Goal: Transaction & Acquisition: Subscribe to service/newsletter

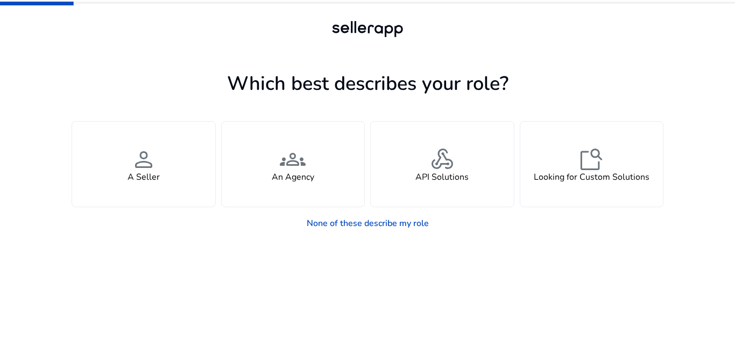
click at [143, 45] on div at bounding box center [367, 49] width 484 height 19
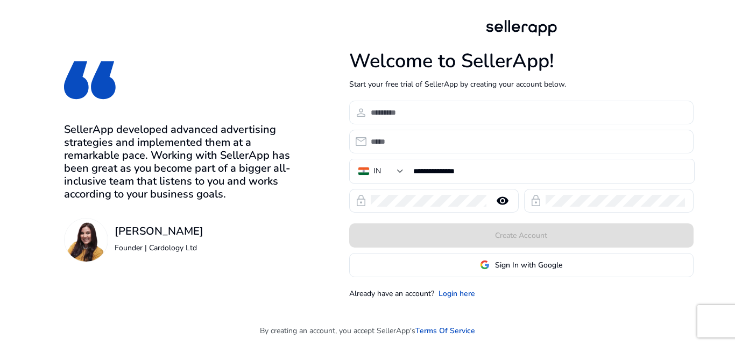
click at [494, 110] on input at bounding box center [528, 113] width 314 height 12
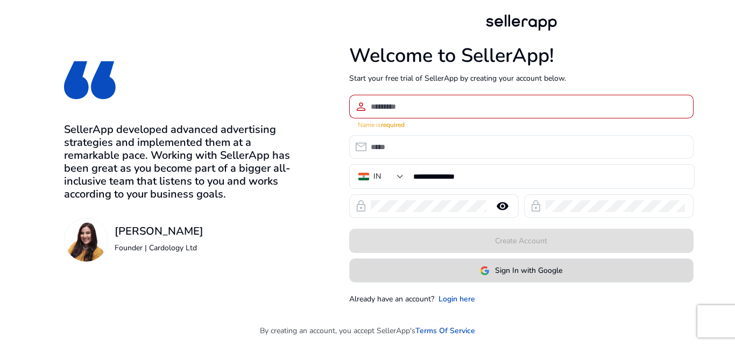
click at [512, 268] on span "Sign In with Google" at bounding box center [528, 270] width 67 height 11
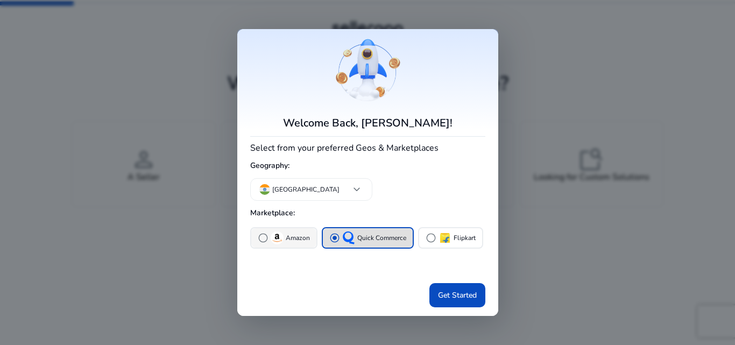
click at [292, 231] on div "radio_button_unchecked Amazon" at bounding box center [284, 237] width 52 height 13
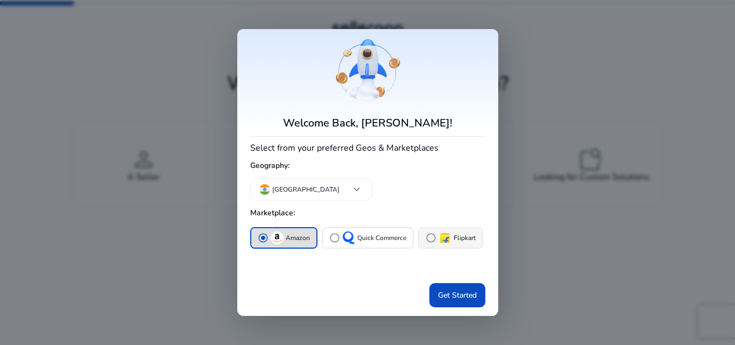
click at [434, 238] on span "radio_button_unchecked" at bounding box center [431, 238] width 11 height 11
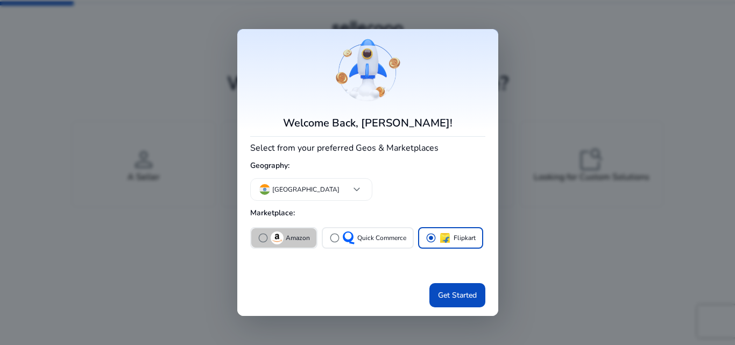
click at [297, 243] on p "Amazon" at bounding box center [298, 238] width 24 height 11
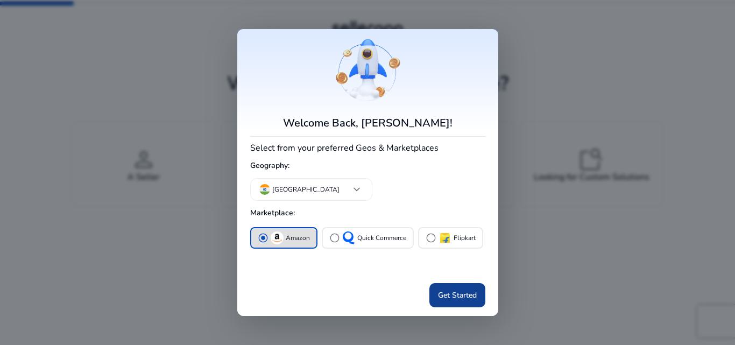
click at [482, 296] on span at bounding box center [458, 296] width 56 height 26
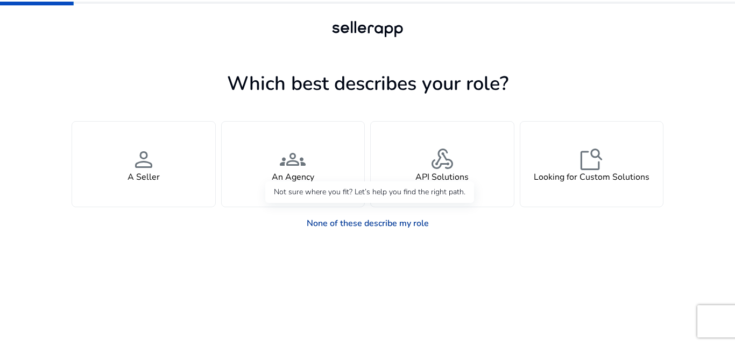
click at [385, 222] on link "None of these describe my role" at bounding box center [367, 224] width 139 height 22
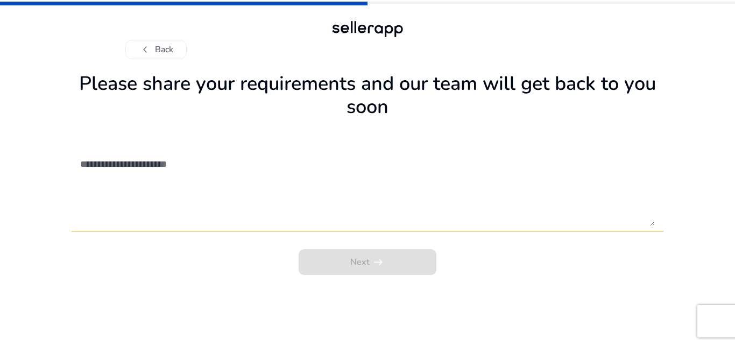
click at [150, 37] on div "chevron_left Back" at bounding box center [367, 38] width 484 height 41
click at [151, 46] on span "chevron_left" at bounding box center [145, 49] width 13 height 13
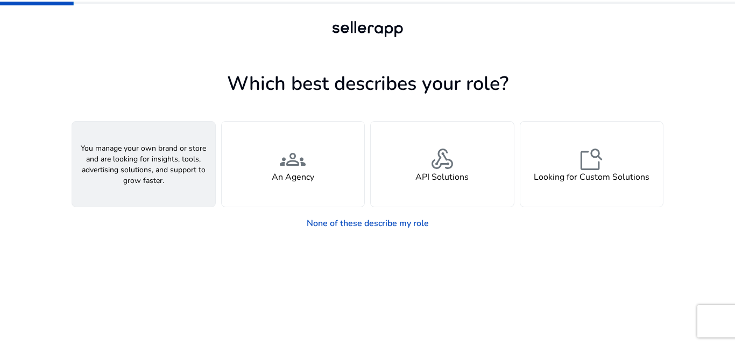
click at [187, 181] on div "person A Seller" at bounding box center [143, 164] width 143 height 85
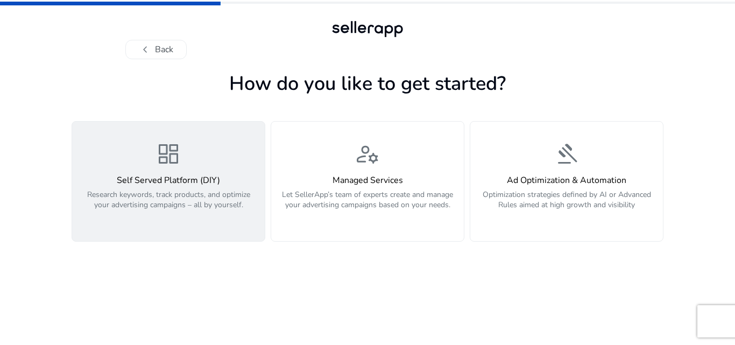
click at [179, 192] on p "Research keywords, track products, and optimize your advertising campaigns – al…" at bounding box center [169, 205] width 180 height 32
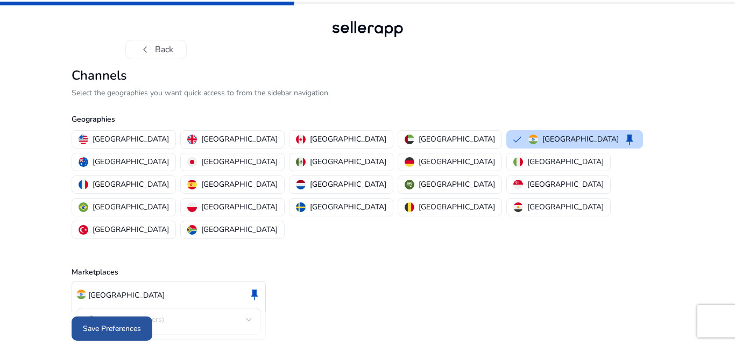
click at [140, 323] on span "Save Preferences" at bounding box center [112, 328] width 58 height 11
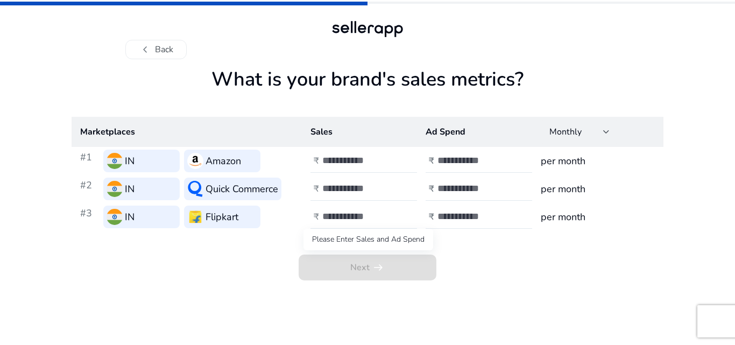
click at [348, 272] on span "Next arrow_right_alt" at bounding box center [368, 268] width 138 height 26
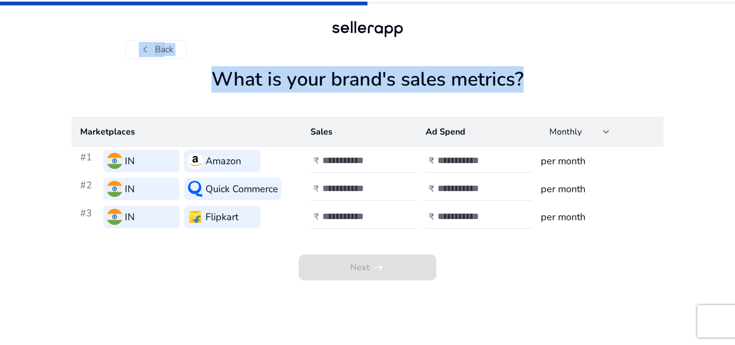
drag, startPoint x: 731, startPoint y: 26, endPoint x: 735, endPoint y: 180, distance: 154.0
click at [735, 180] on div "chevron_left Back What is your brand's sales metrics? Marketplaces Sales Ad Spe…" at bounding box center [367, 172] width 735 height 345
click at [657, 90] on h1 "What is your brand's sales metrics?" at bounding box center [368, 92] width 592 height 49
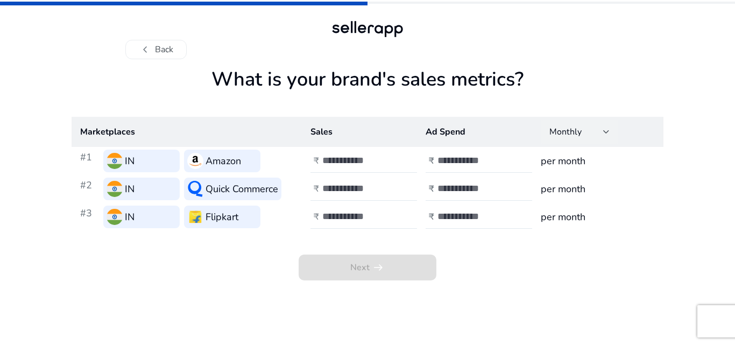
click at [601, 125] on div "Monthly" at bounding box center [580, 132] width 60 height 24
click at [552, 32] on div at bounding box center [367, 172] width 735 height 345
